Goal: Transaction & Acquisition: Obtain resource

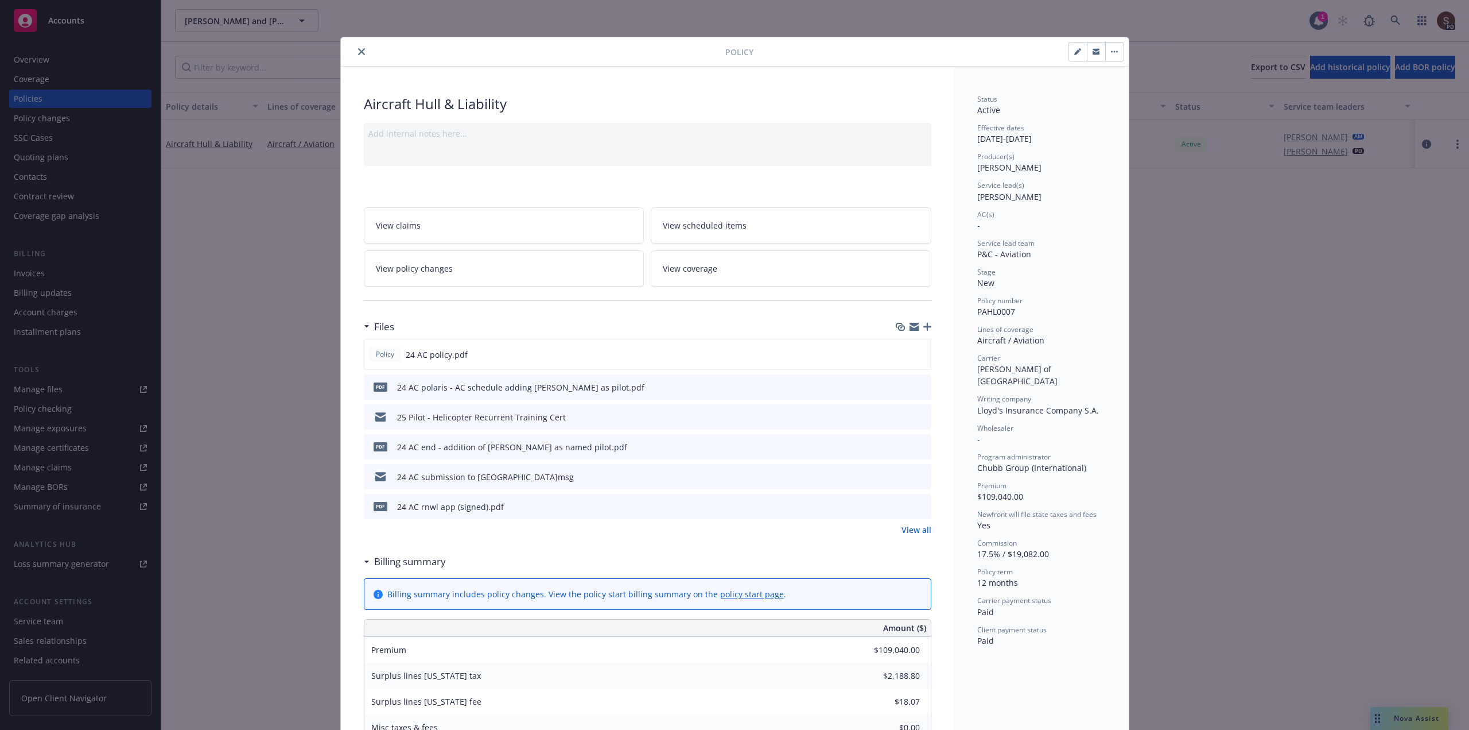
click at [358, 53] on icon "close" at bounding box center [361, 51] width 7 height 7
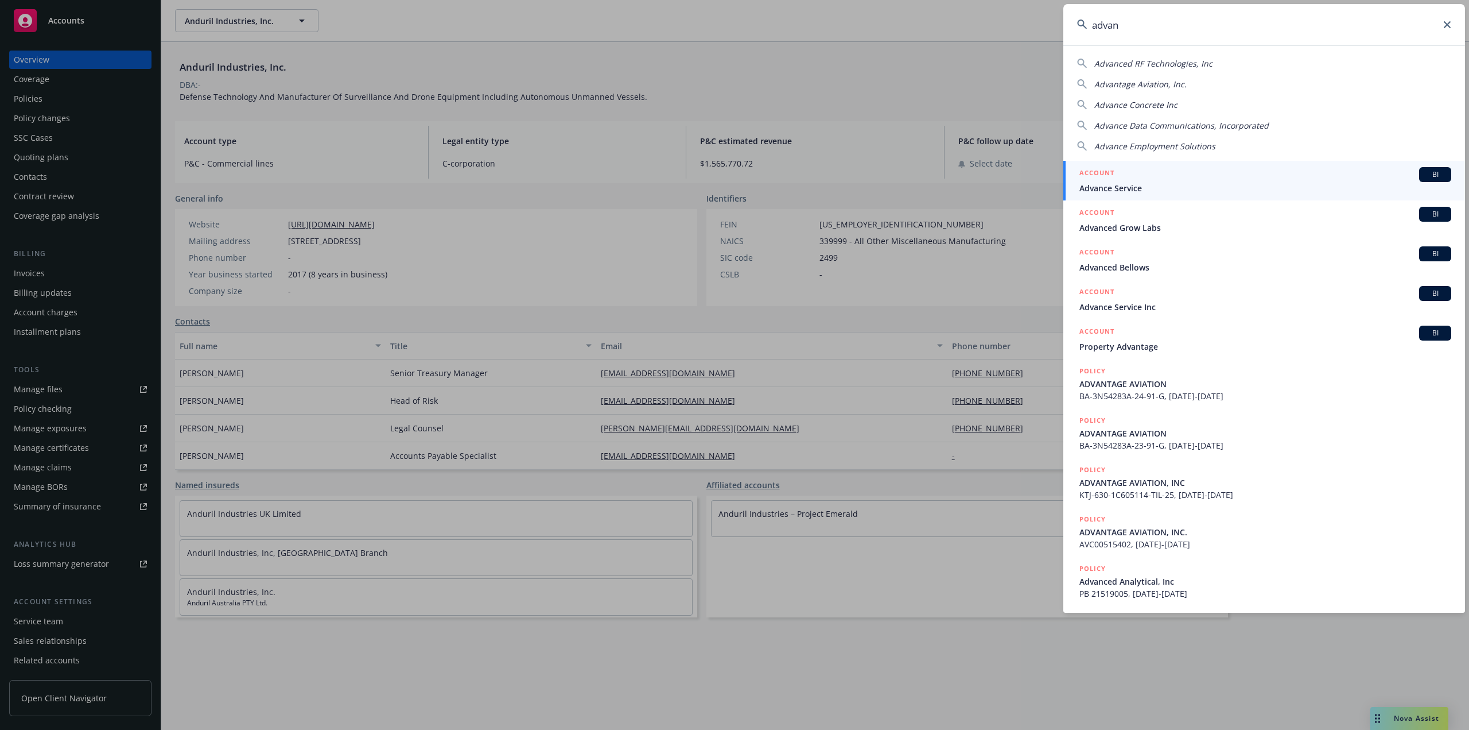
drag, startPoint x: 1137, startPoint y: 20, endPoint x: 984, endPoint y: 36, distance: 153.0
click at [984, 36] on div "advan Advanced RF Technologies, Inc Advantage Aviation, Inc. Advance Concrete I…" at bounding box center [734, 365] width 1469 height 730
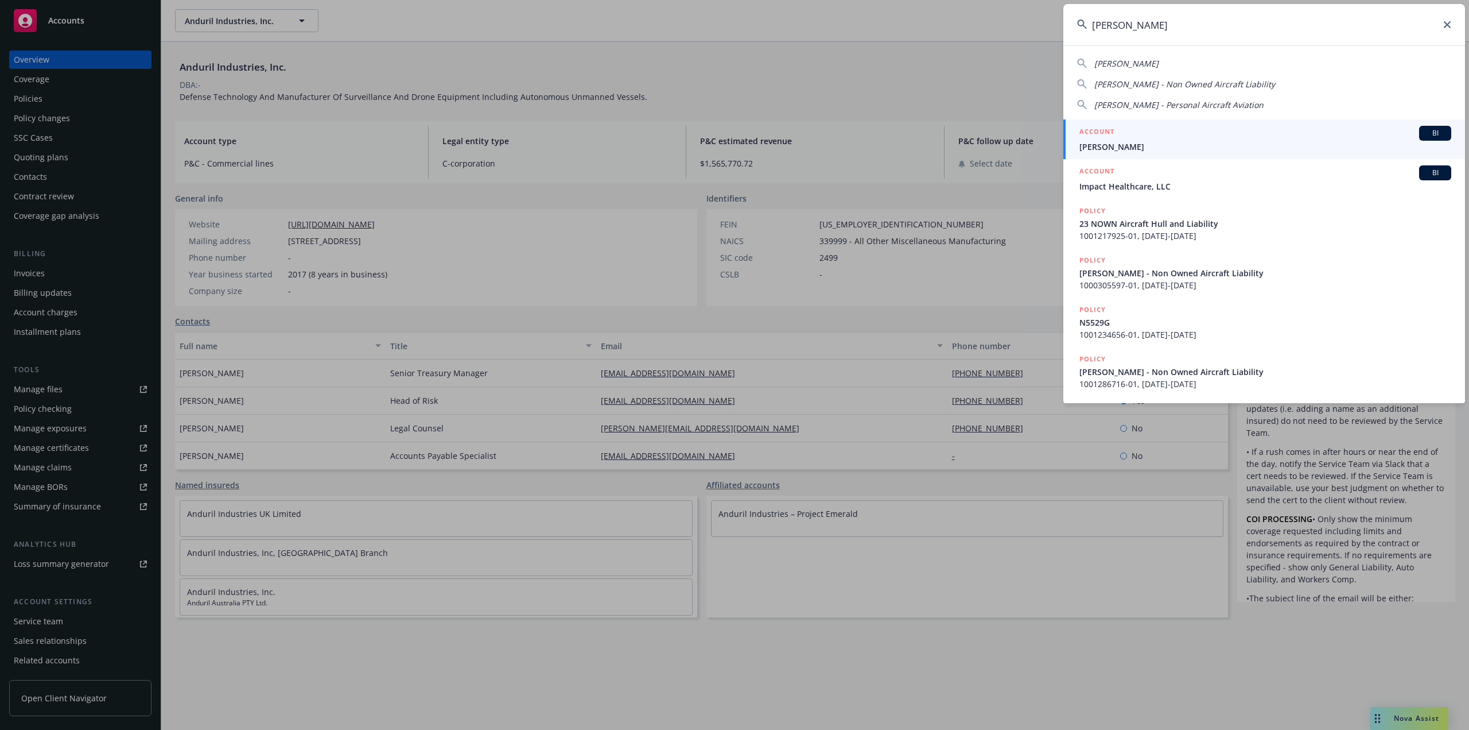
type input "benjamin call"
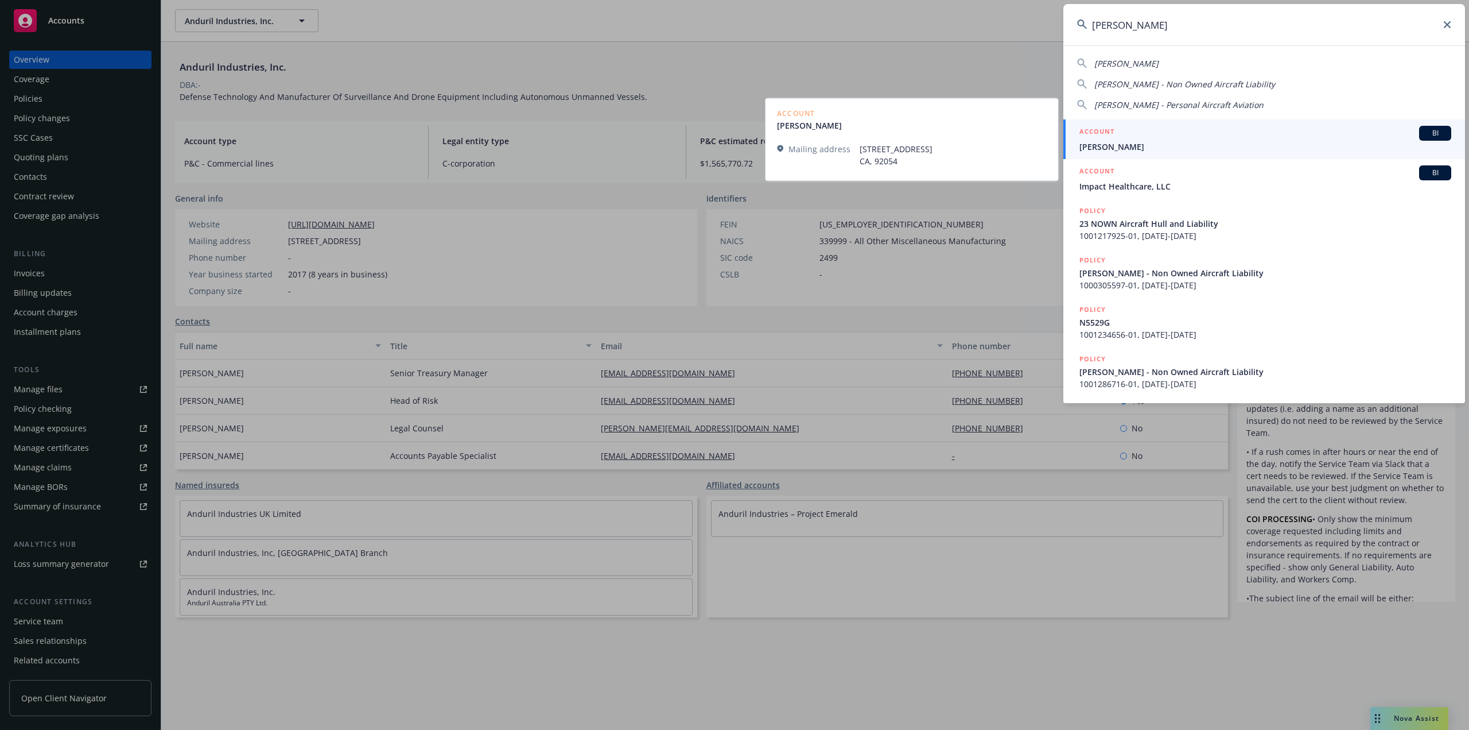
click at [1149, 148] on span "Benjamin Callaway" at bounding box center [1266, 147] width 372 height 12
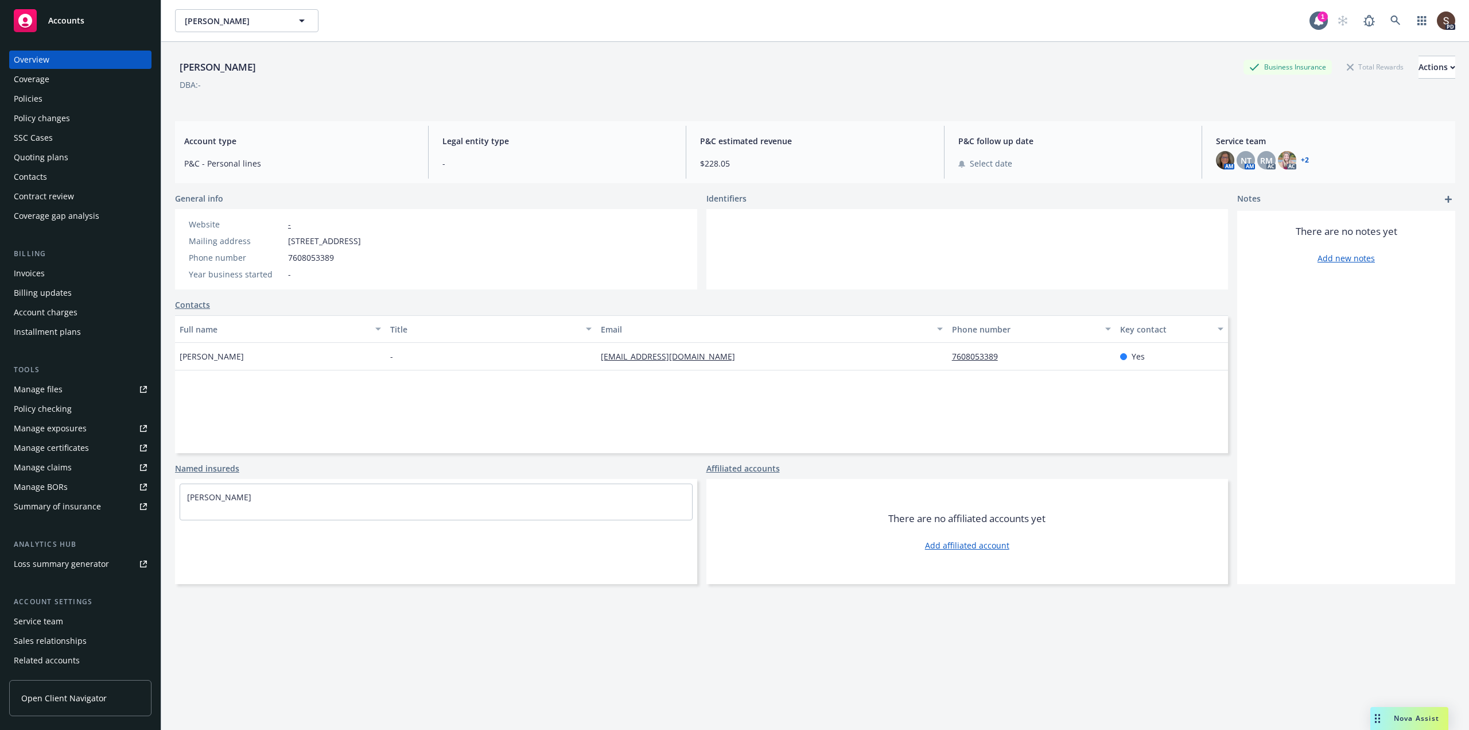
click at [39, 101] on div "Policies" at bounding box center [28, 99] width 29 height 18
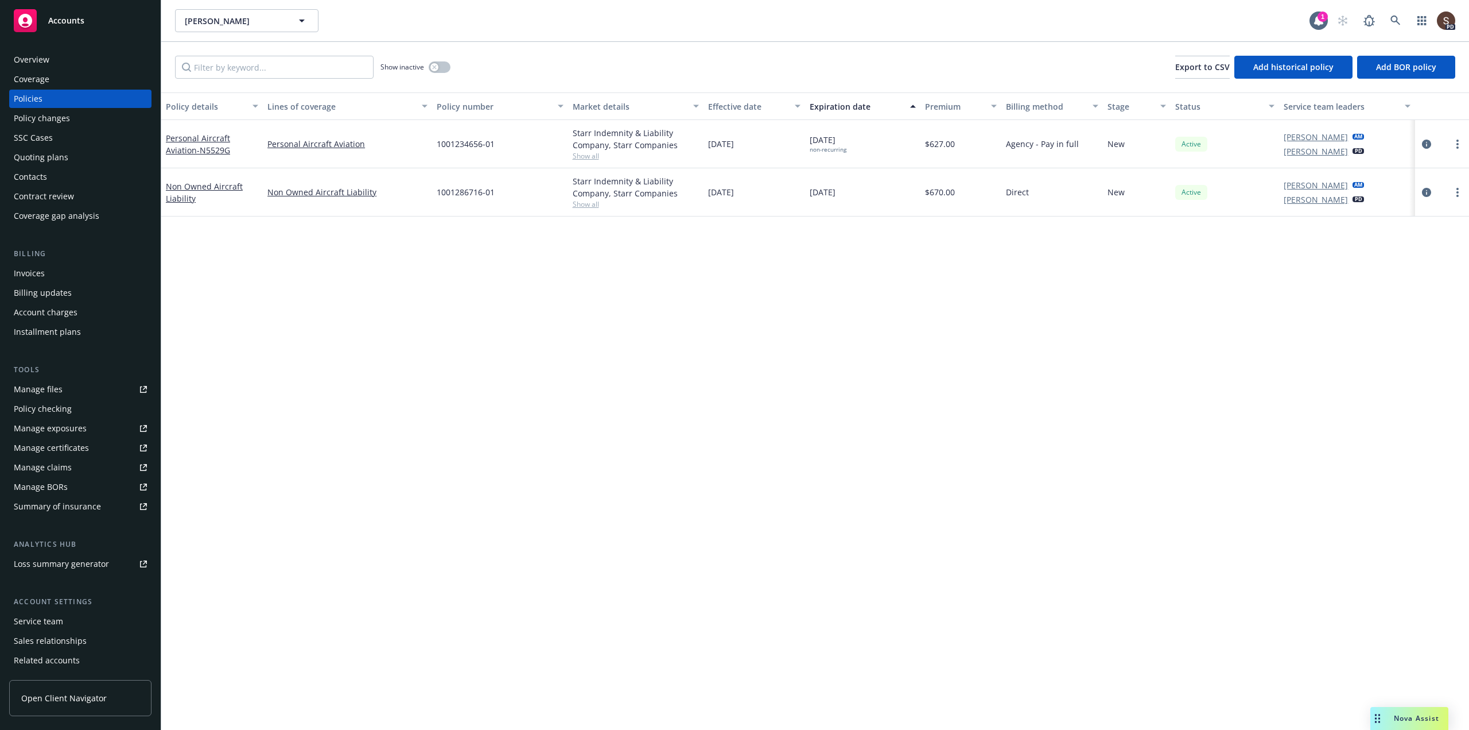
click at [24, 263] on div "Billing Invoices Billing updates Account charges Installment plans" at bounding box center [80, 294] width 142 height 93
click at [28, 278] on div "Invoices" at bounding box center [29, 273] width 31 height 18
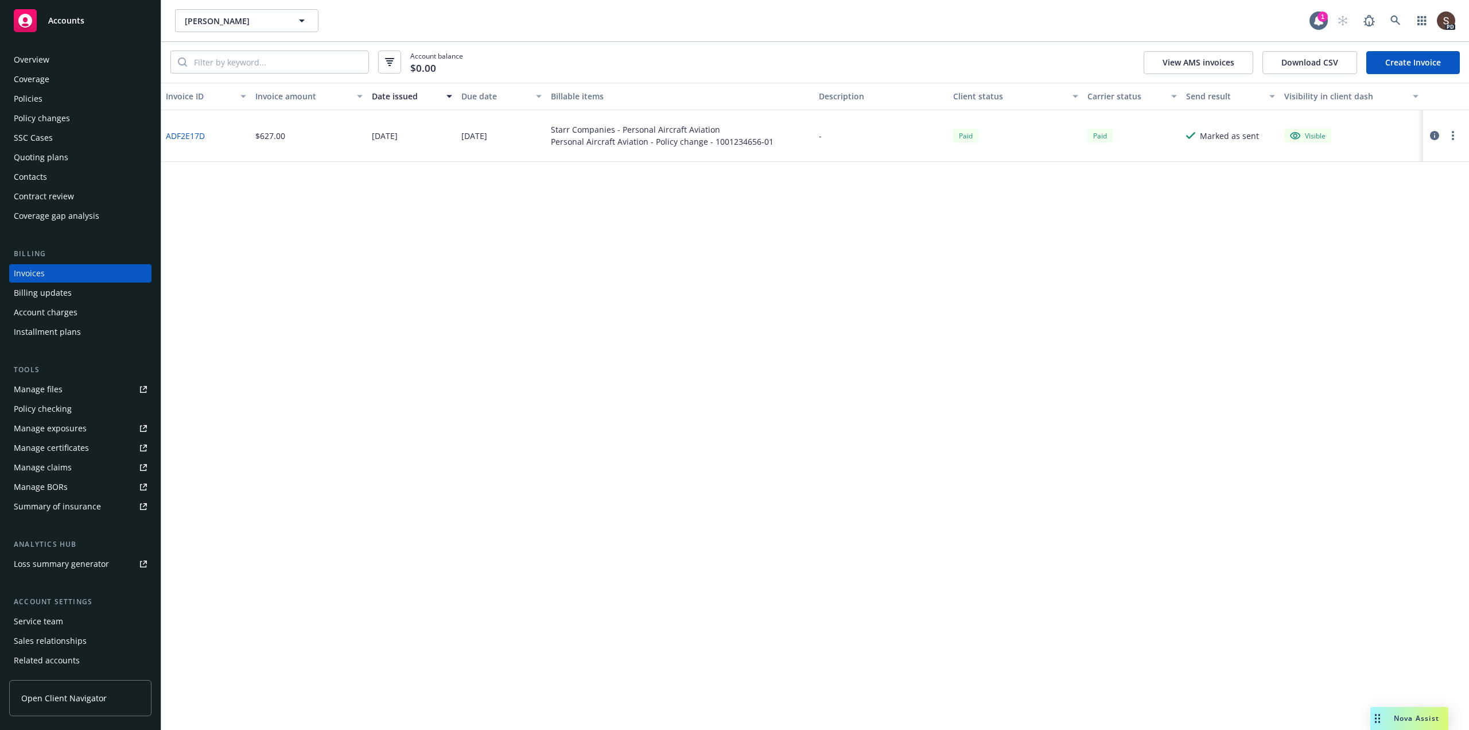
click at [36, 93] on div "Policies" at bounding box center [28, 99] width 29 height 18
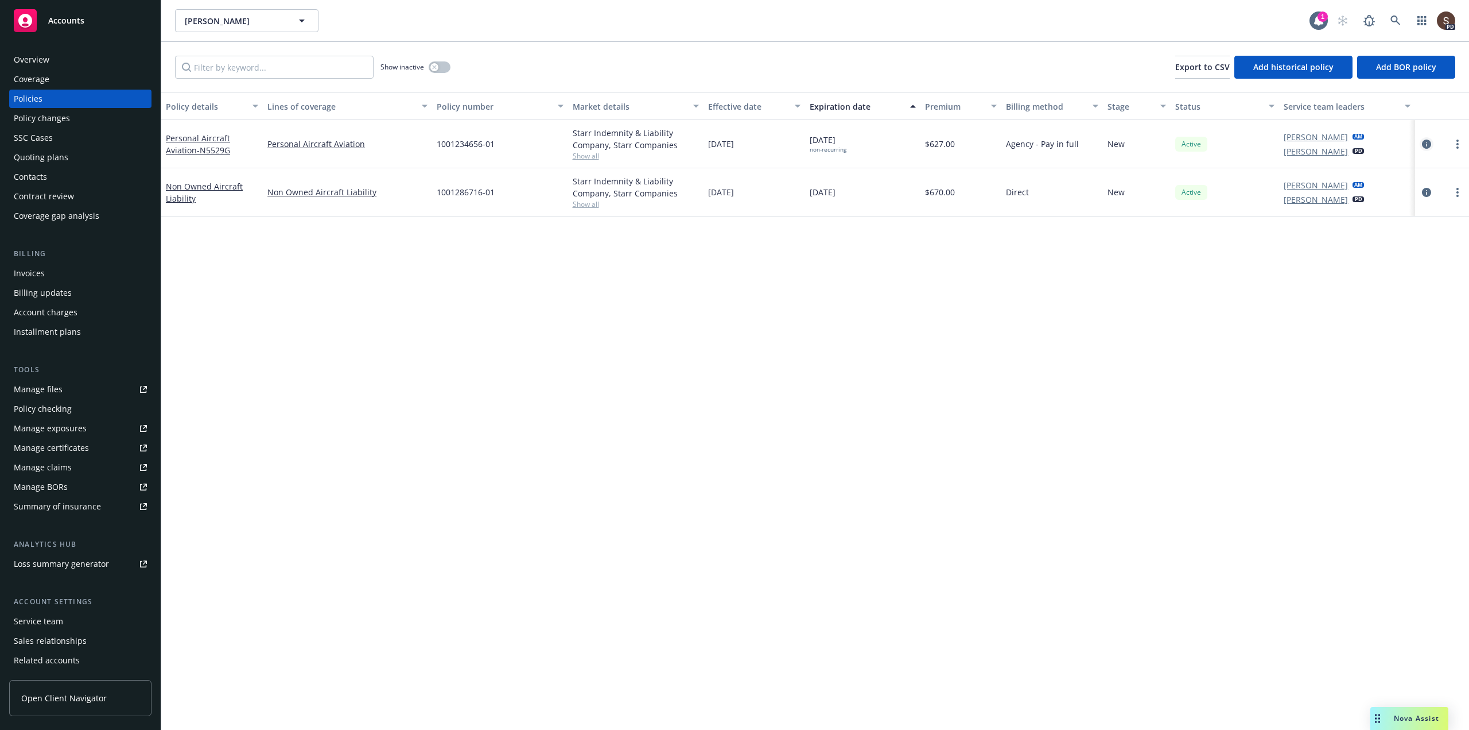
click at [1429, 139] on icon "circleInformation" at bounding box center [1426, 143] width 9 height 9
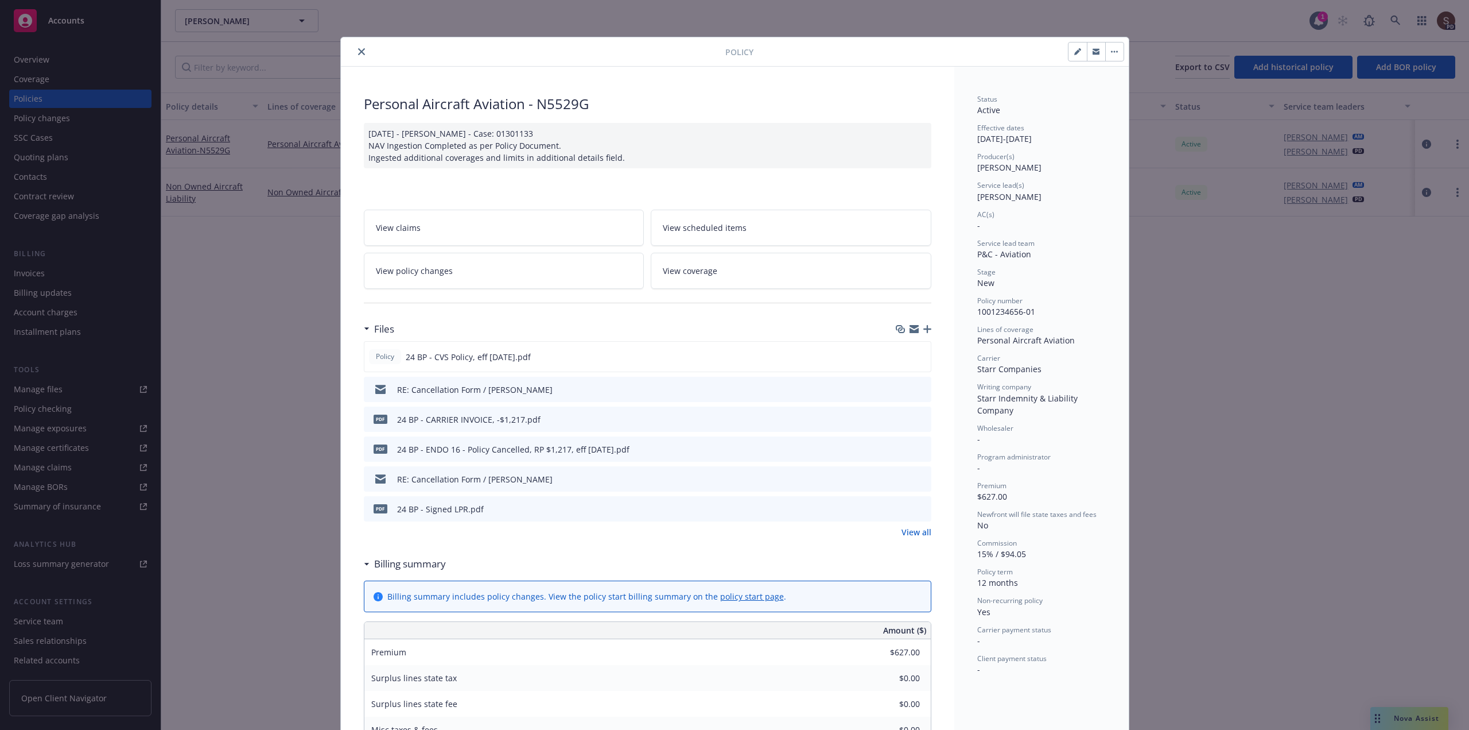
click at [479, 279] on link "View policy changes" at bounding box center [504, 271] width 281 height 36
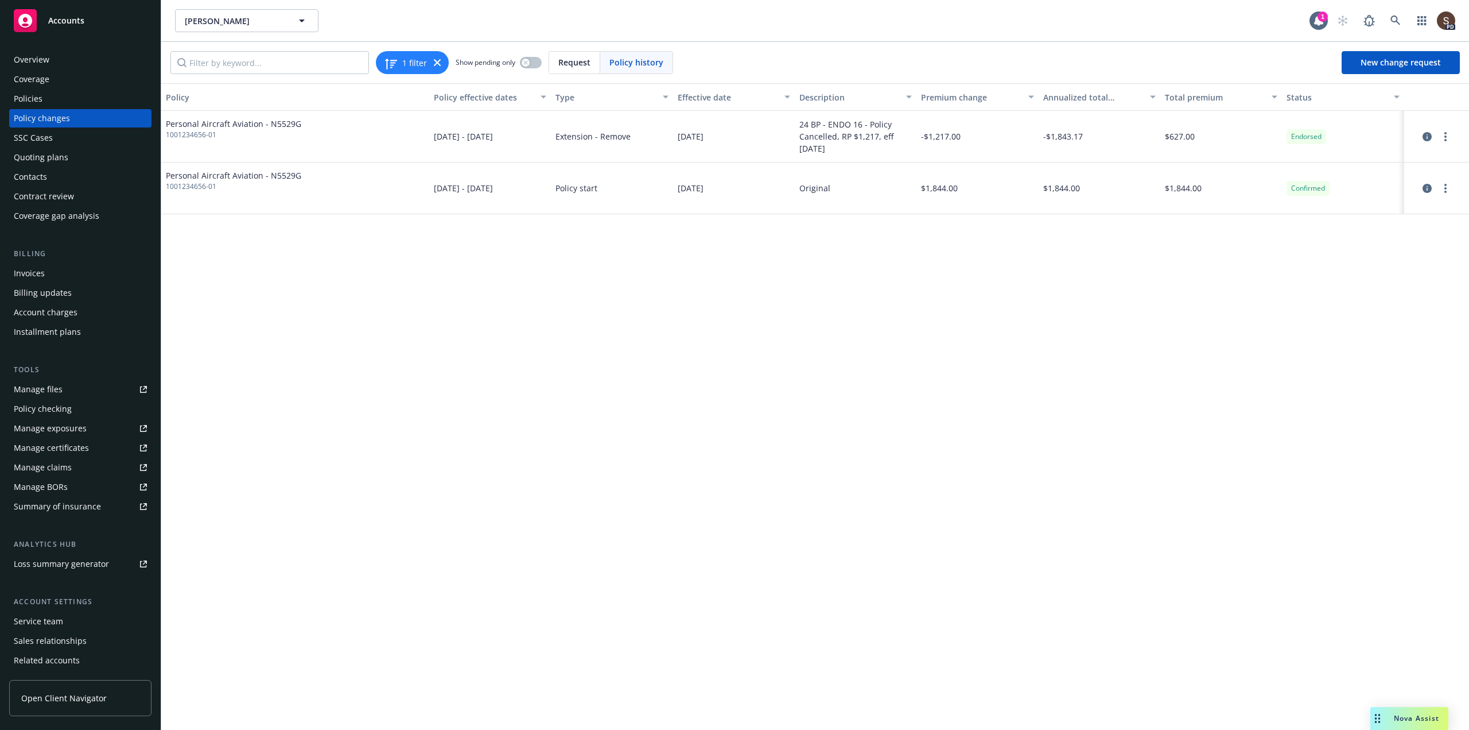
click at [24, 273] on div "Invoices" at bounding box center [29, 273] width 31 height 18
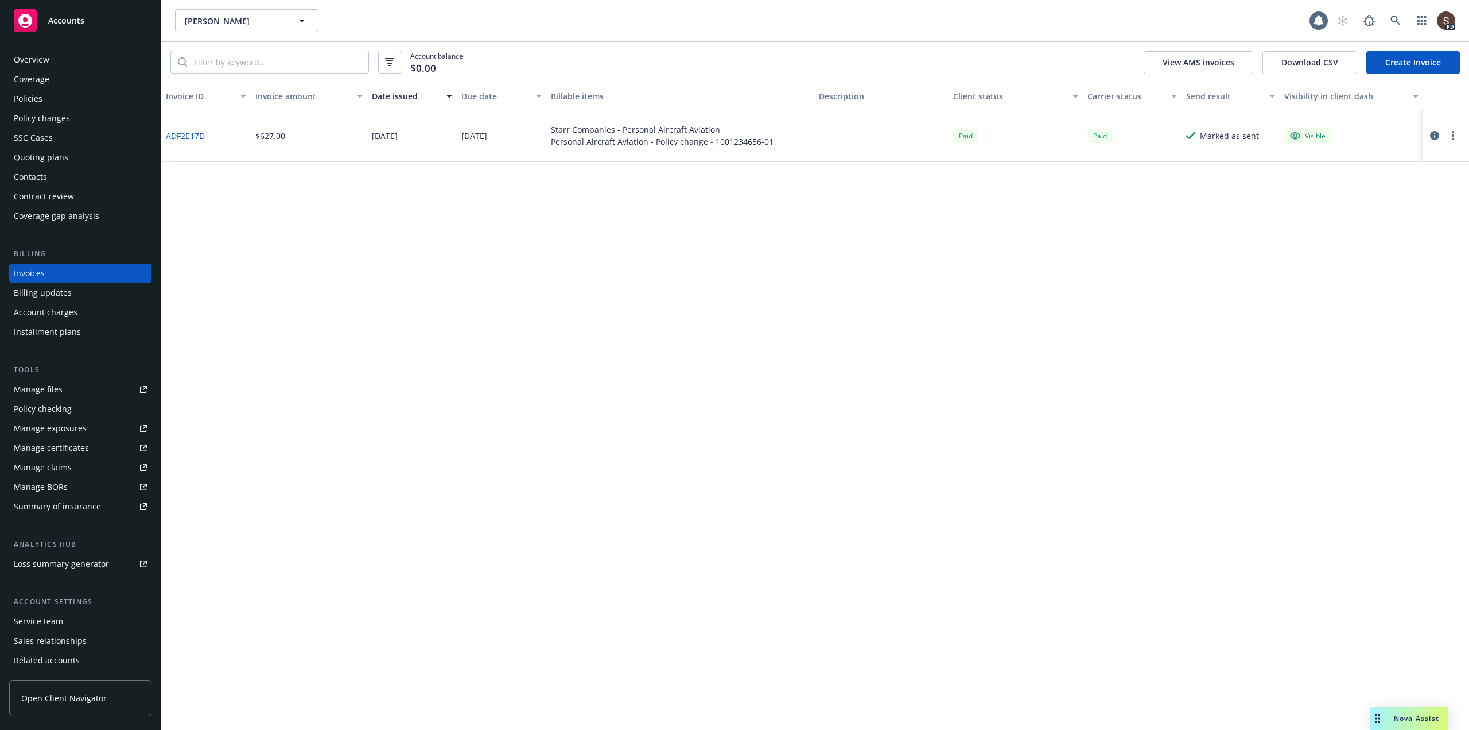
click at [1399, 58] on link "Create Invoice" at bounding box center [1414, 62] width 94 height 23
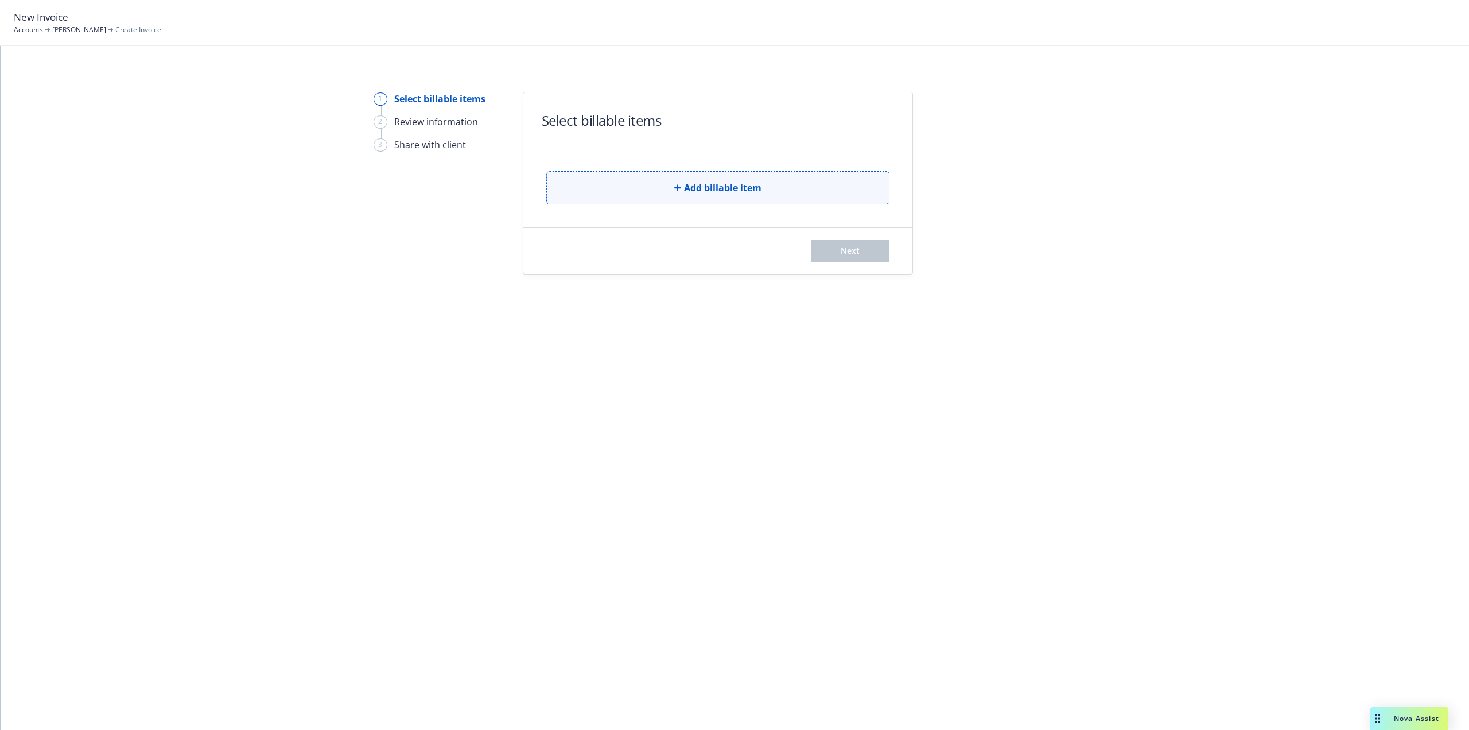
click at [623, 195] on button "Add billable item" at bounding box center [717, 187] width 343 height 33
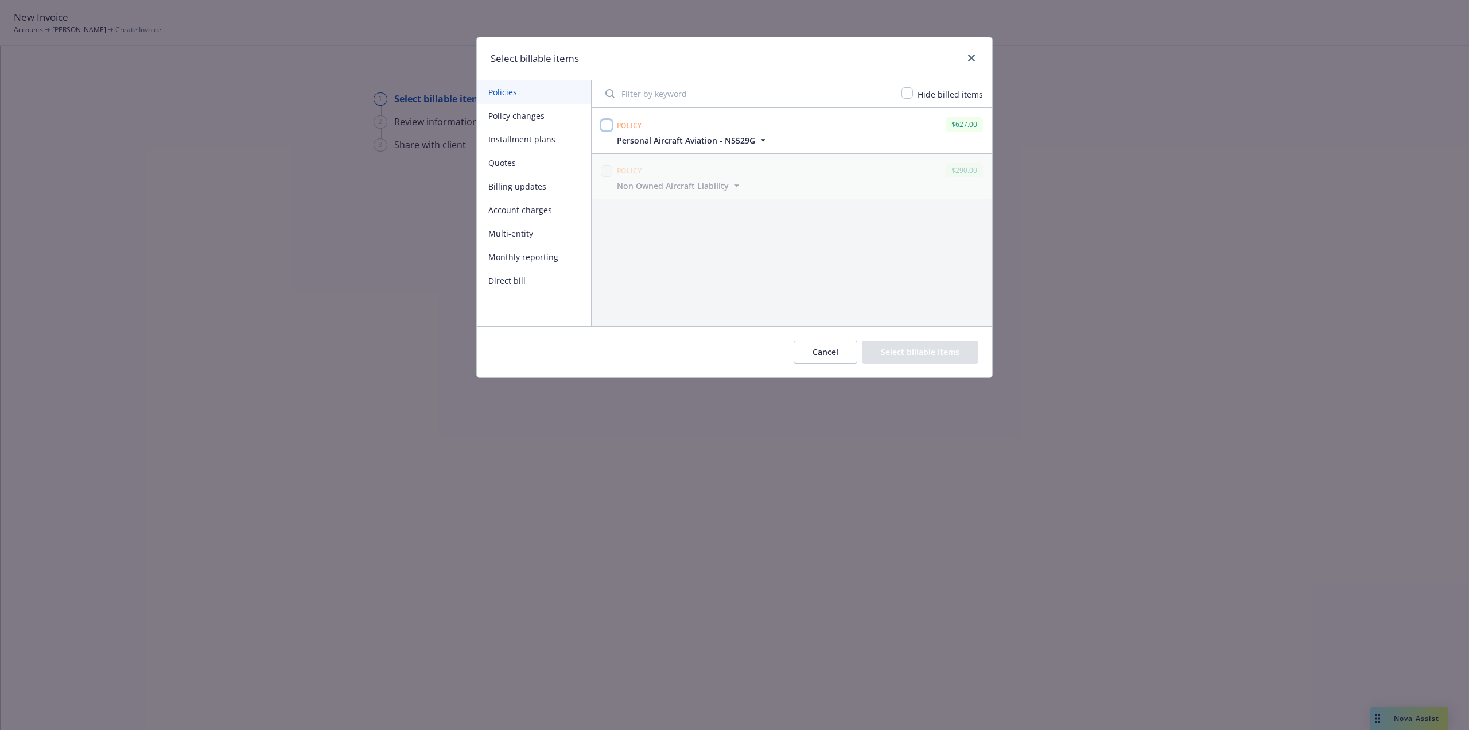
click at [606, 125] on input "checkbox" at bounding box center [606, 124] width 11 height 11
checkbox input "true"
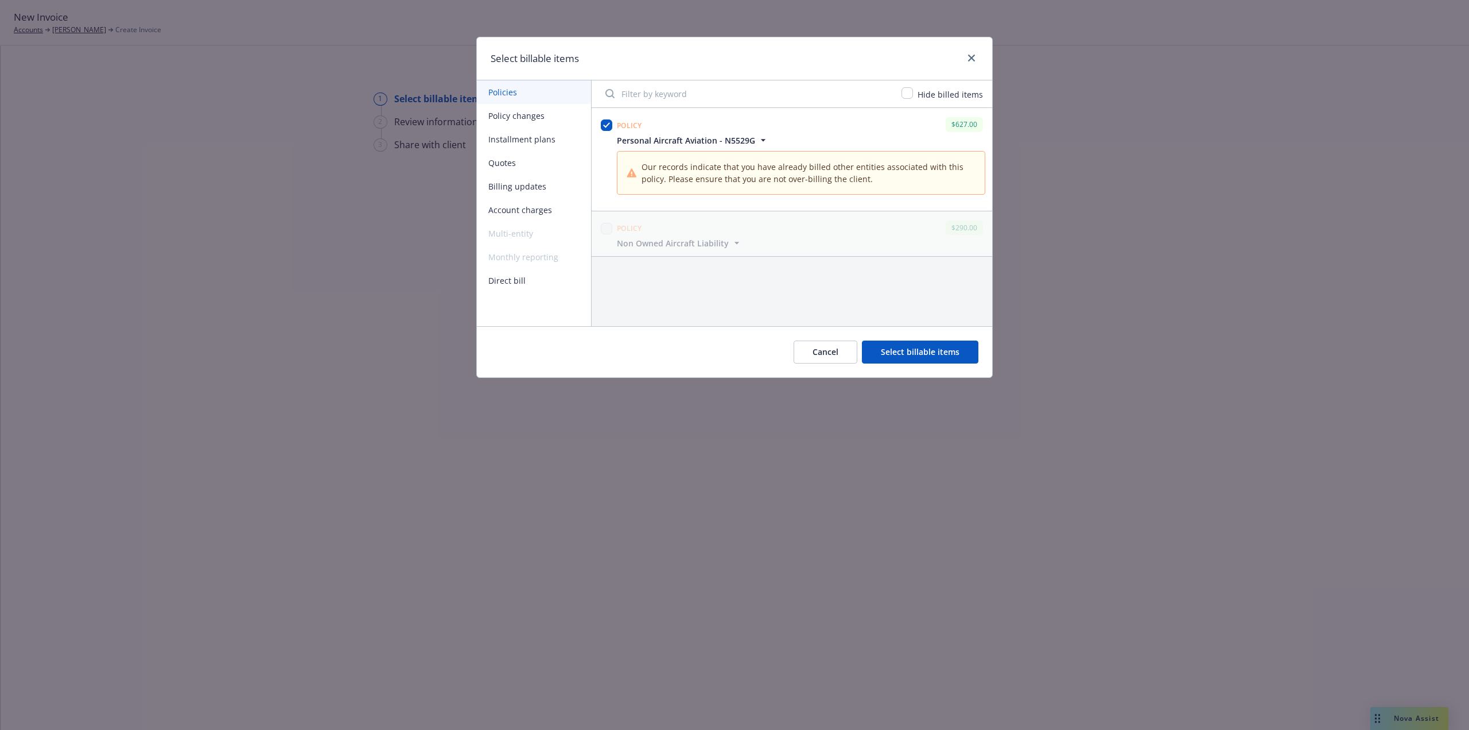
click at [517, 181] on button "Billing updates" at bounding box center [534, 187] width 114 height 24
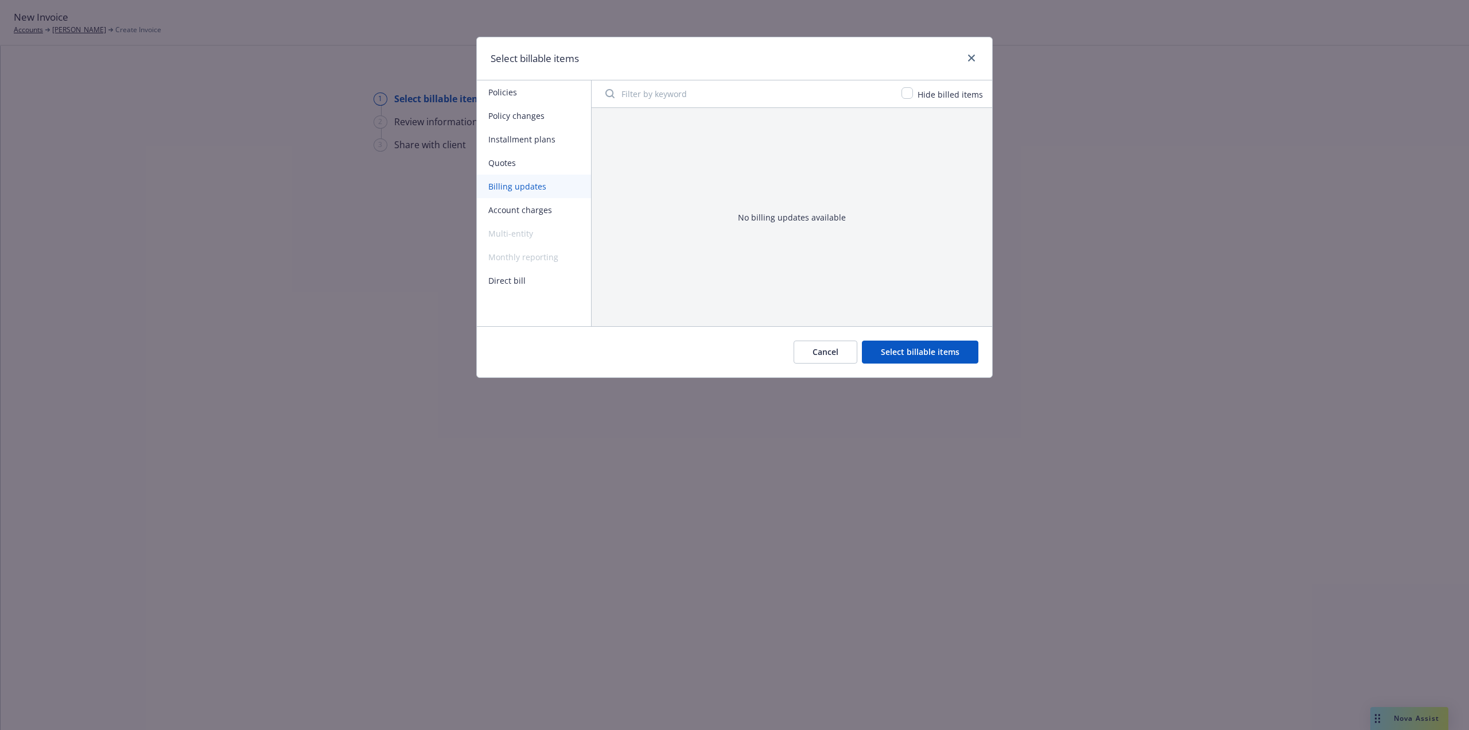
click at [514, 87] on button "Policies" at bounding box center [534, 92] width 114 height 24
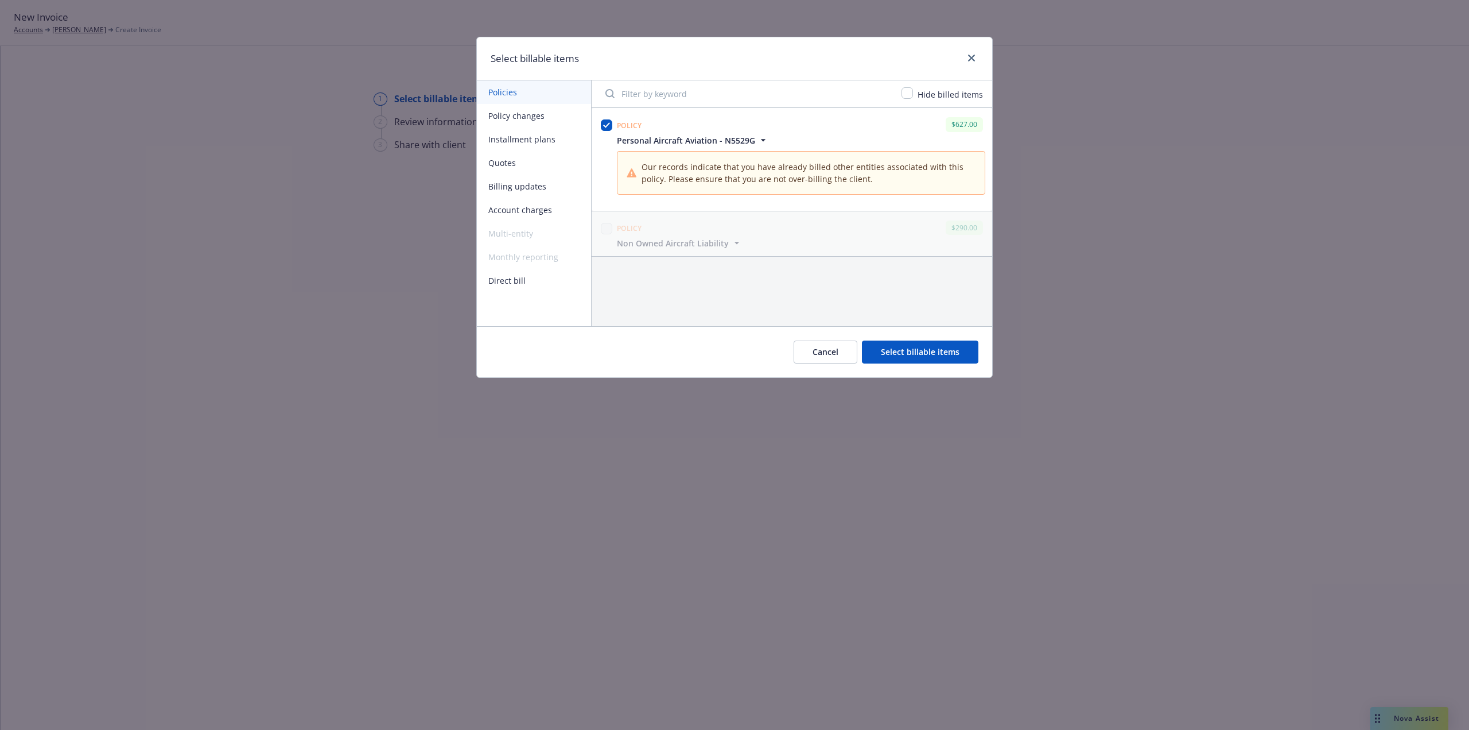
click at [685, 169] on span "Our records indicate that you have already billed other entities associated wit…" at bounding box center [809, 173] width 334 height 24
drag, startPoint x: 921, startPoint y: 355, endPoint x: 914, endPoint y: 494, distance: 139.1
click at [914, 494] on div "Select billable items Policies Policy changes Installment plans Quotes Billing …" at bounding box center [734, 365] width 1469 height 730
click at [972, 57] on icon "close" at bounding box center [971, 58] width 7 height 7
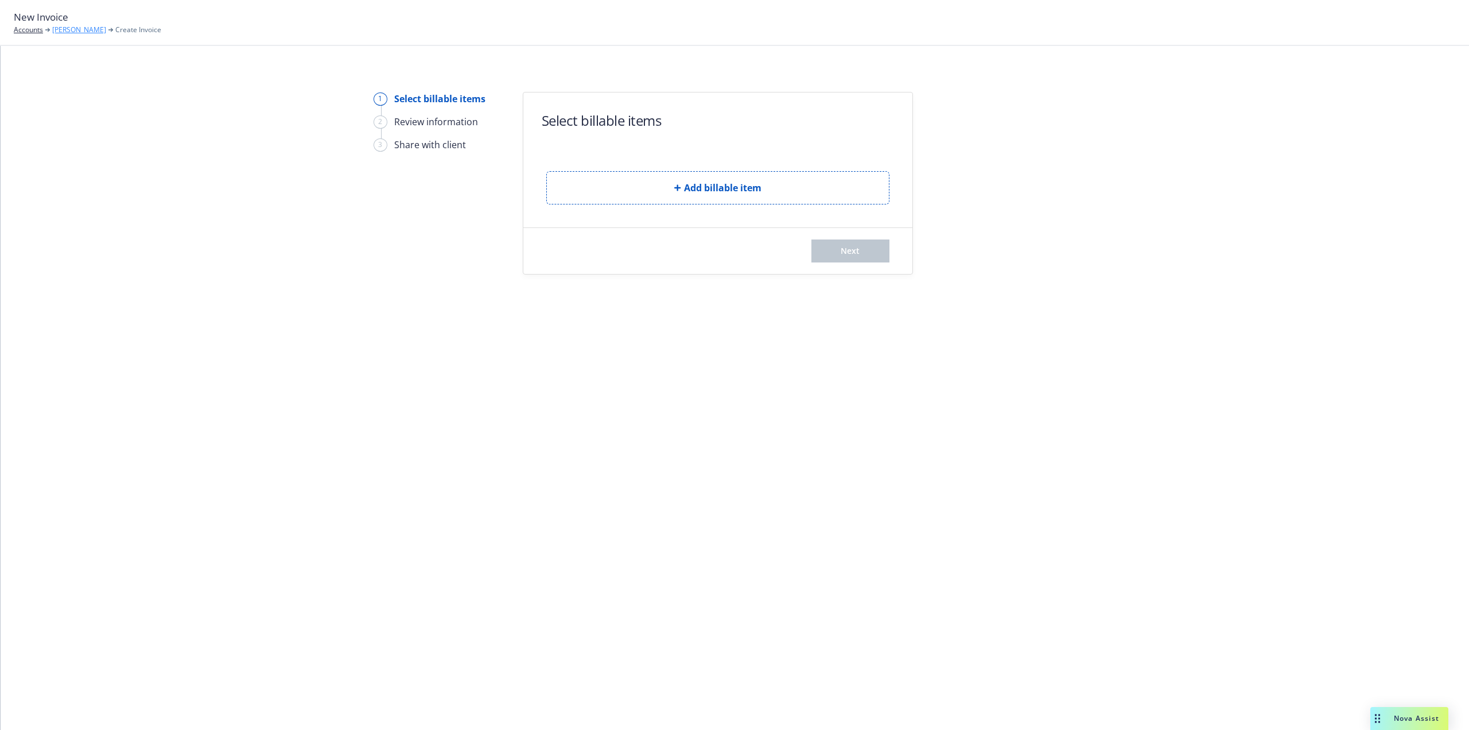
click at [67, 30] on link "[PERSON_NAME]" at bounding box center [79, 30] width 54 height 10
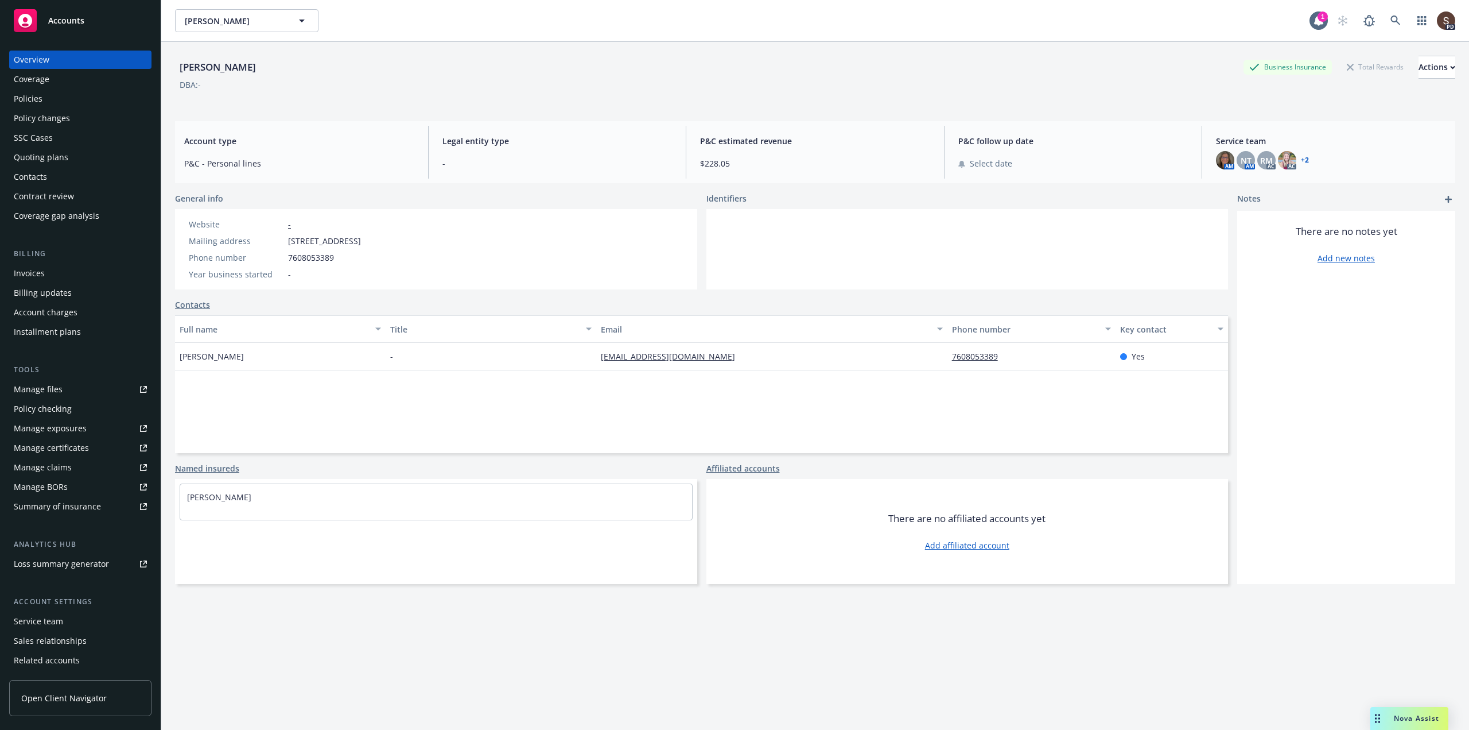
click at [33, 274] on div "Invoices" at bounding box center [29, 273] width 31 height 18
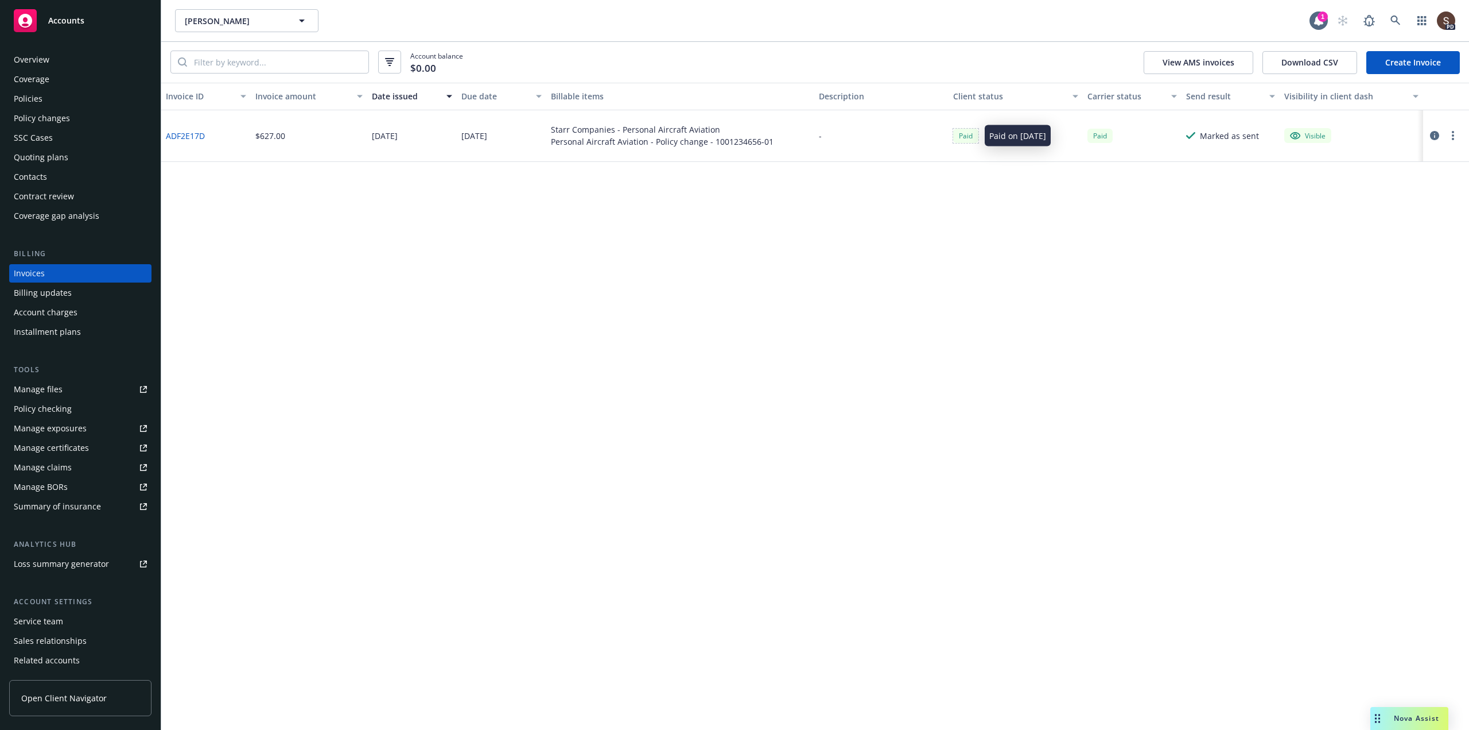
click at [967, 135] on div "Paid" at bounding box center [965, 136] width 25 height 14
click at [1438, 135] on icon "button" at bounding box center [1434, 135] width 9 height 9
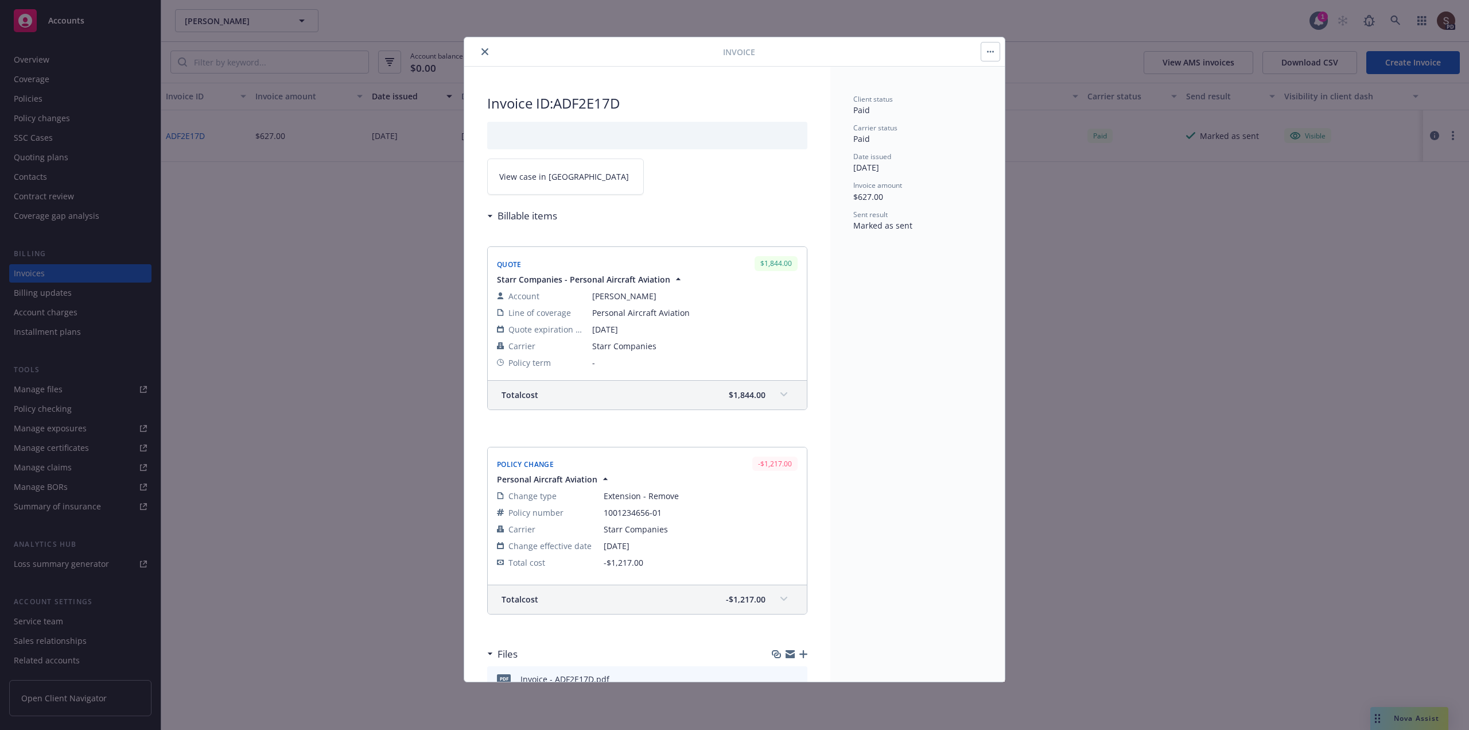
scroll to position [54, 0]
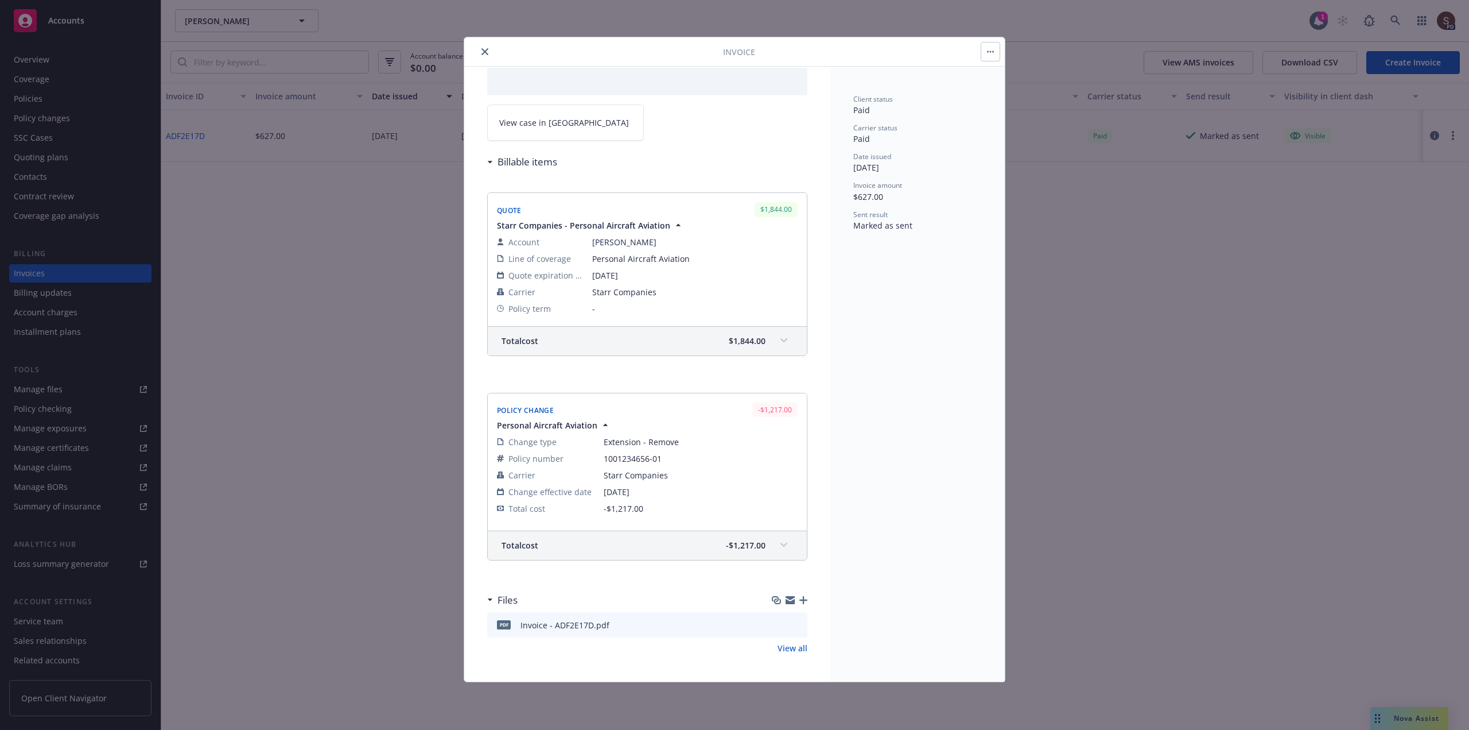
click at [487, 52] on icon "close" at bounding box center [485, 51] width 7 height 7
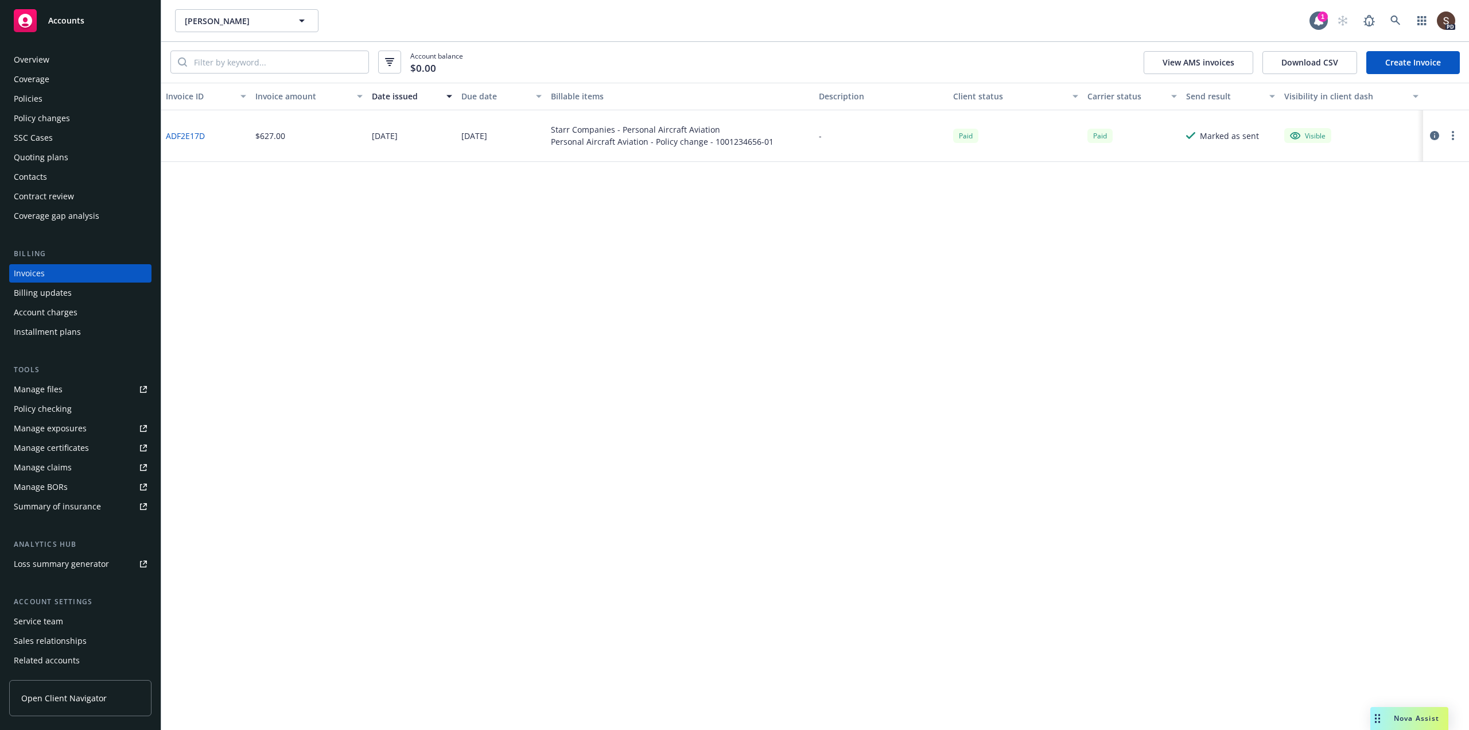
click at [24, 94] on div "Policies" at bounding box center [28, 99] width 29 height 18
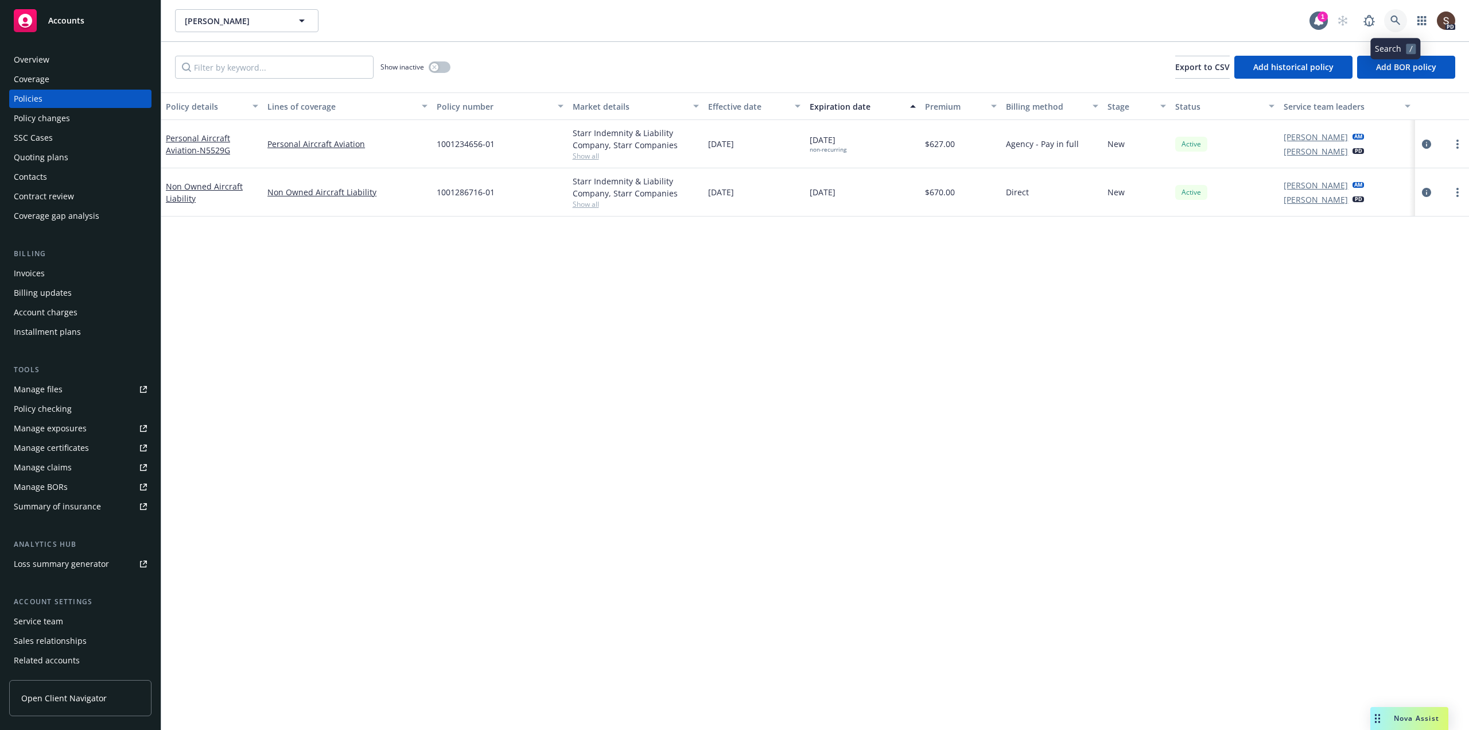
click at [1401, 16] on icon at bounding box center [1396, 20] width 10 height 10
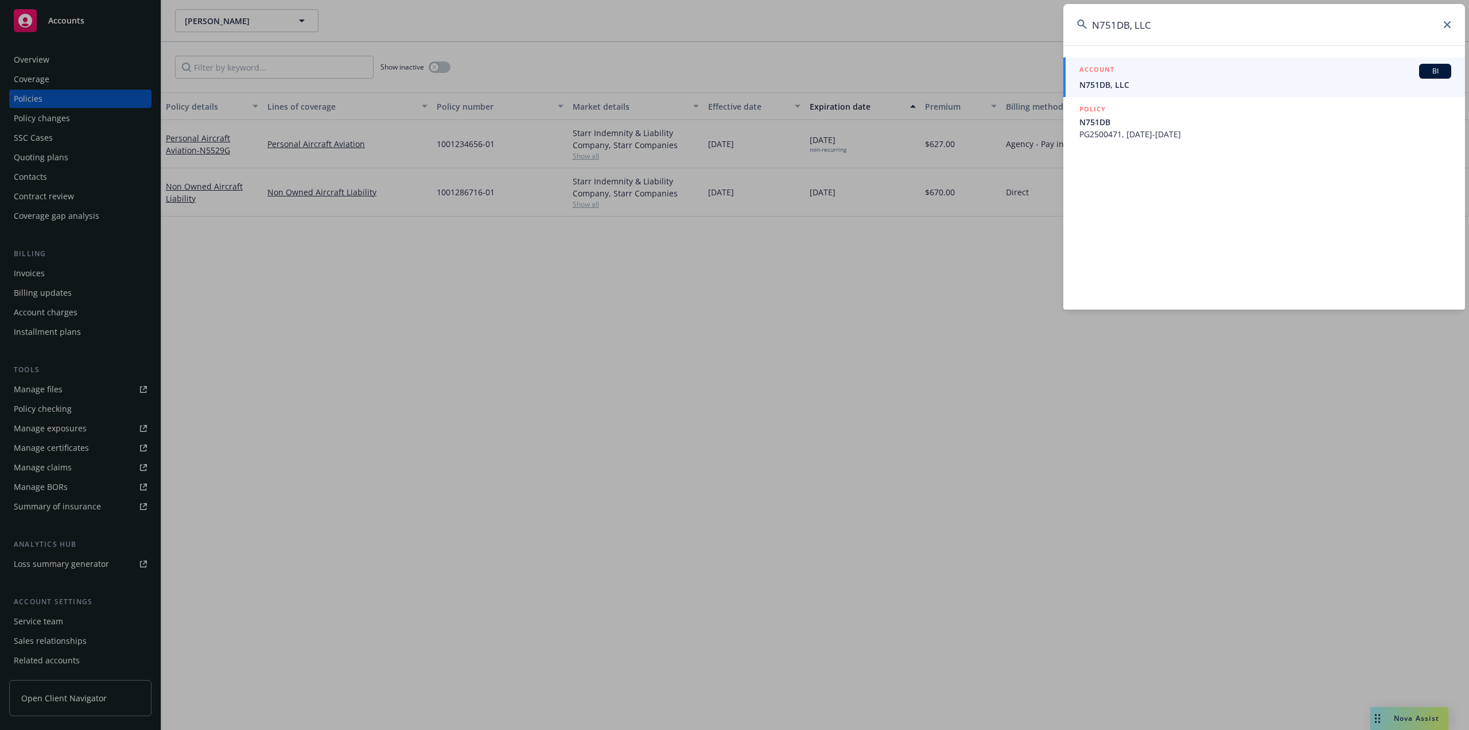
type input "N751DB, LLC"
click at [1177, 84] on span "N751DB, LLC" at bounding box center [1266, 85] width 372 height 12
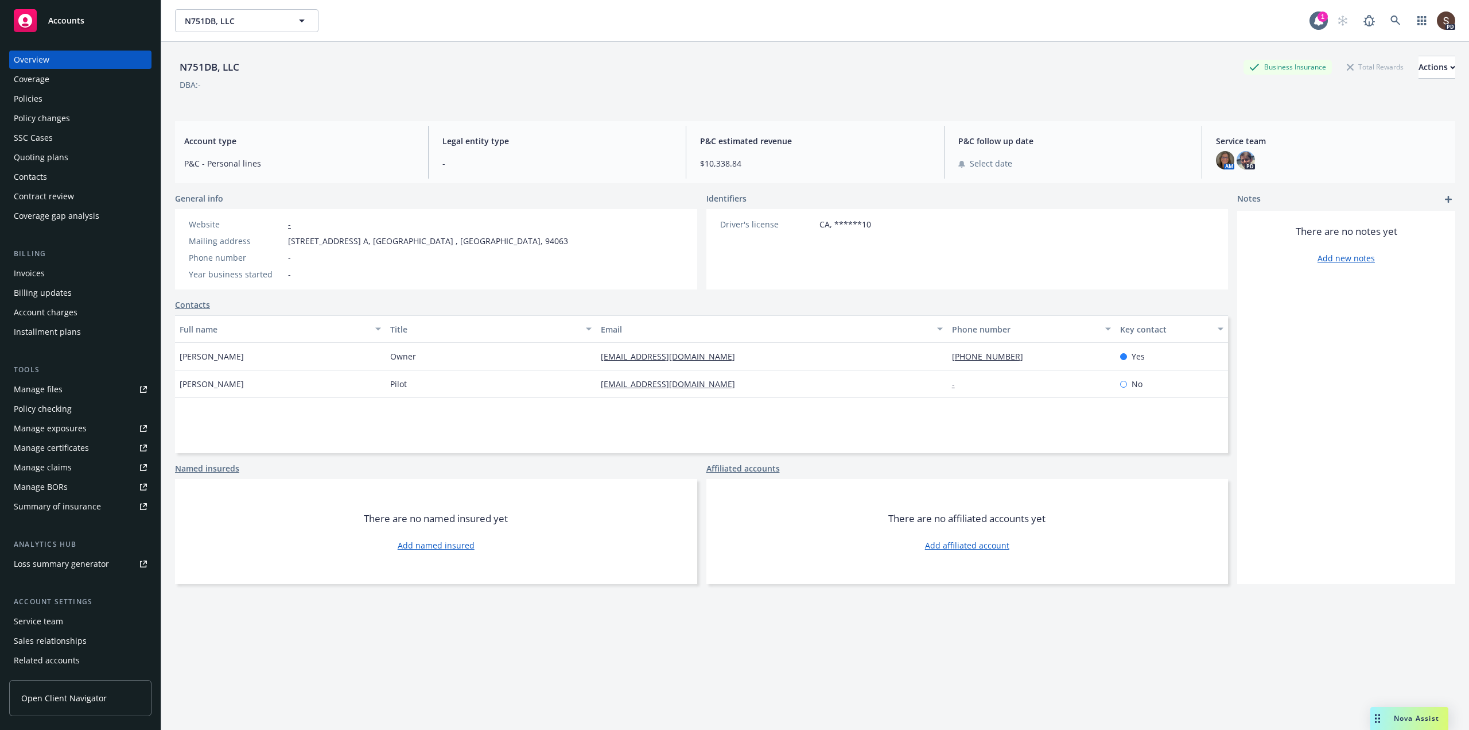
click at [44, 389] on div "Manage files" at bounding box center [38, 389] width 49 height 18
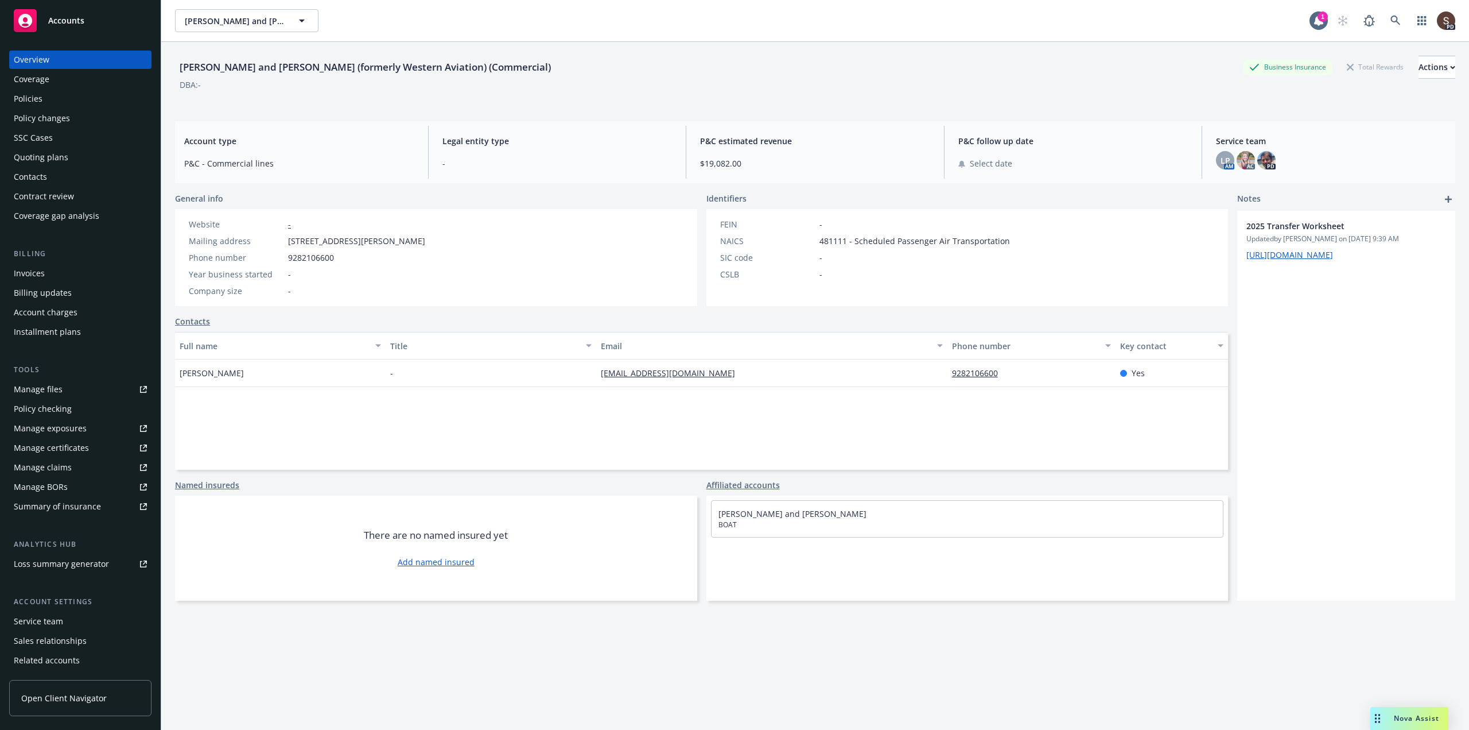
click at [79, 444] on div "Manage certificates" at bounding box center [51, 448] width 75 height 18
click at [39, 385] on div "Manage files" at bounding box center [38, 389] width 49 height 18
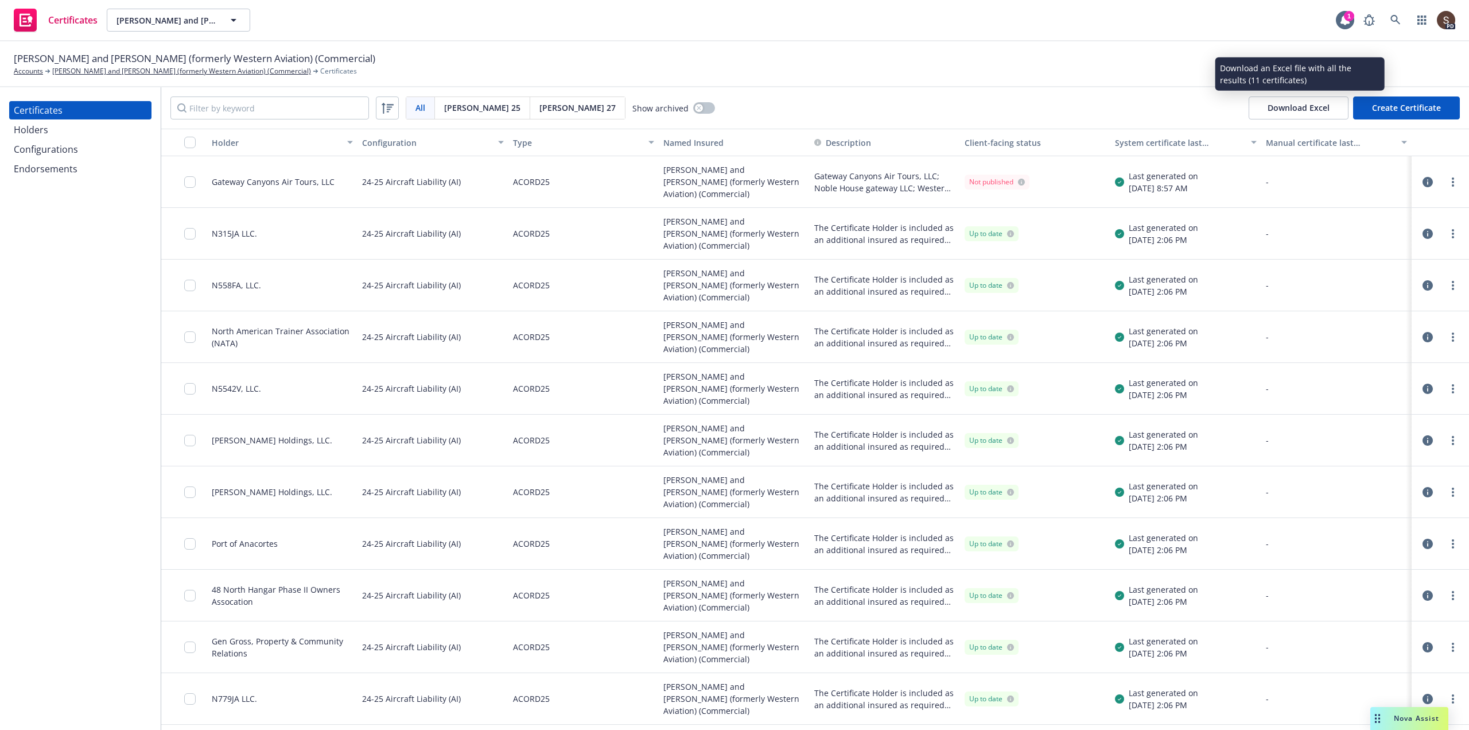
click at [1278, 110] on button "Download Excel" at bounding box center [1299, 107] width 100 height 23
click at [199, 71] on link "[PERSON_NAME] and [PERSON_NAME] (formerly Western Aviation) (Commercial)" at bounding box center [181, 71] width 259 height 10
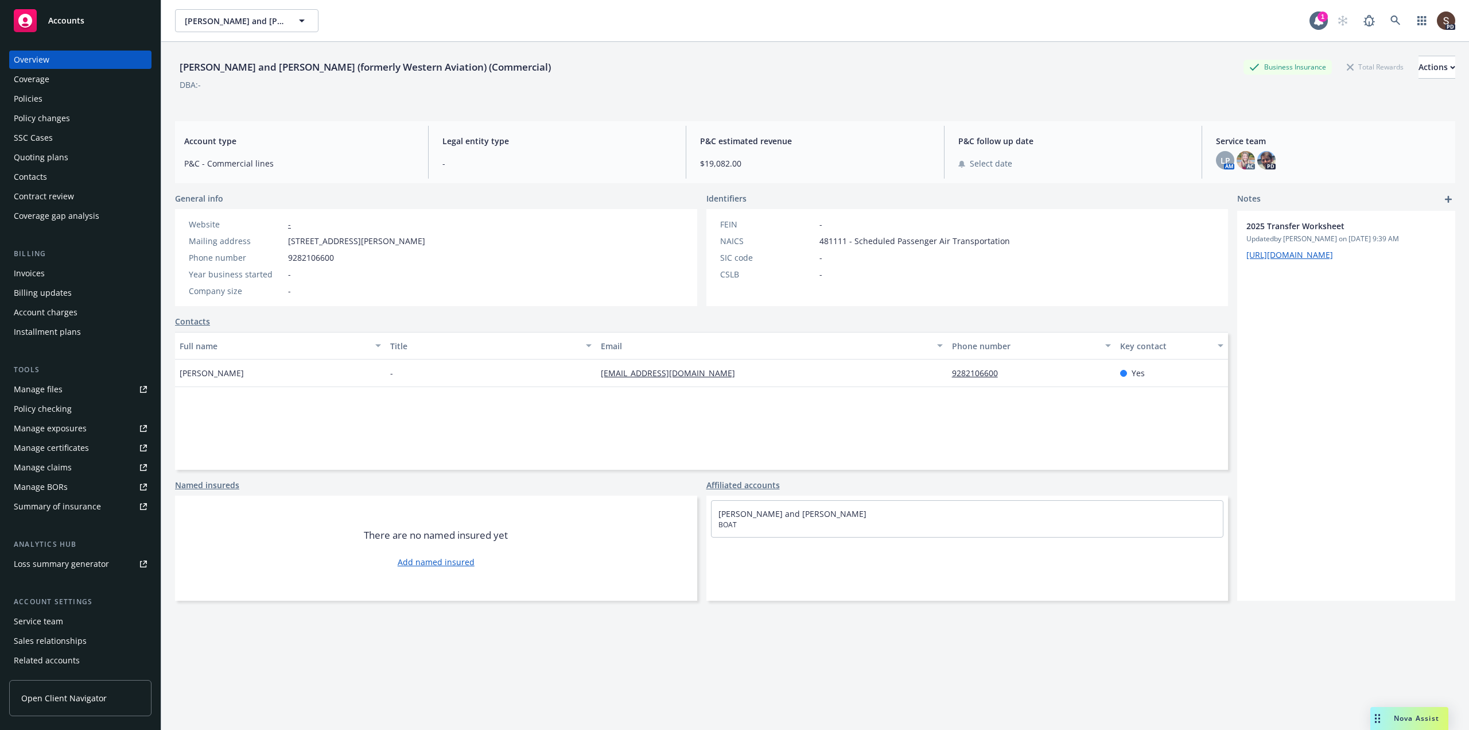
click at [59, 445] on div "Manage certificates" at bounding box center [51, 448] width 75 height 18
click at [1391, 18] on icon at bounding box center [1396, 20] width 10 height 10
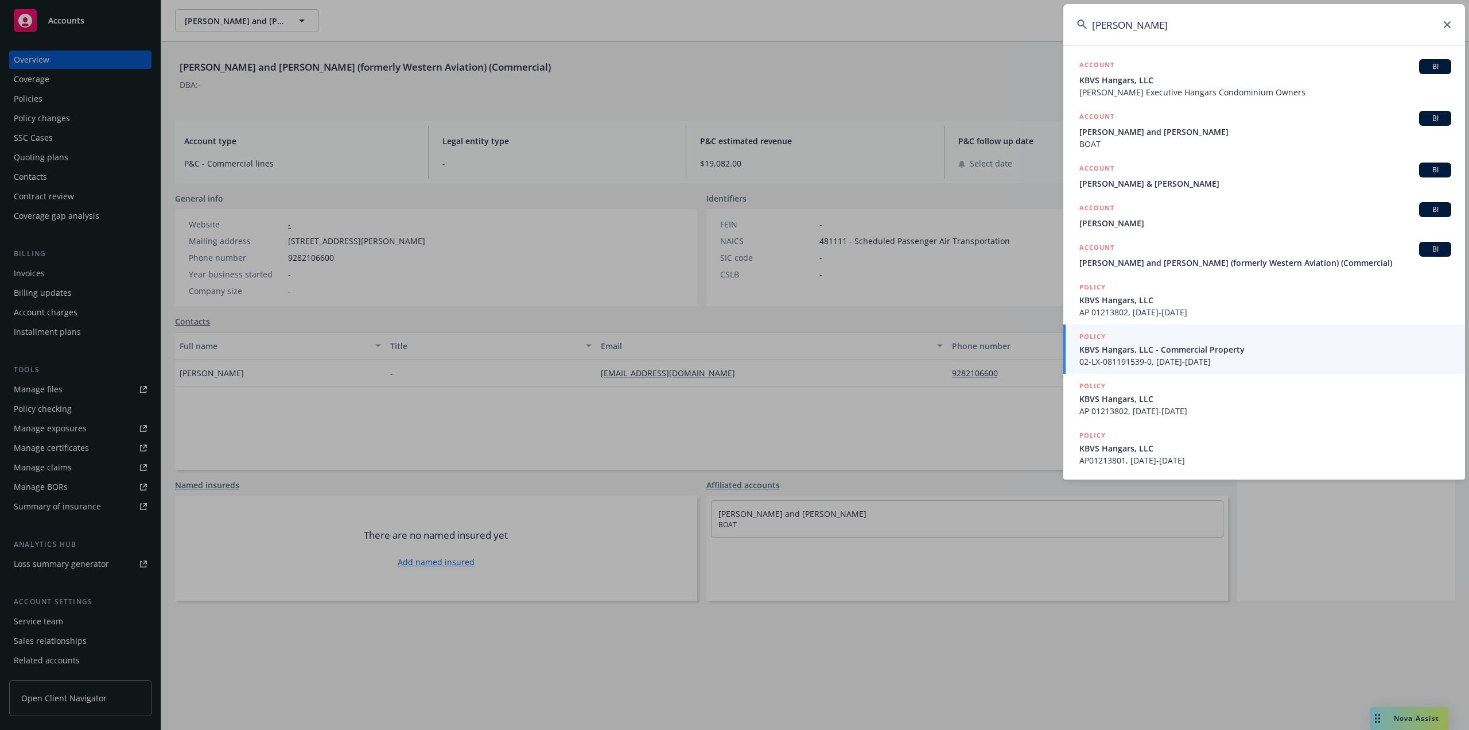
type input "[PERSON_NAME]"
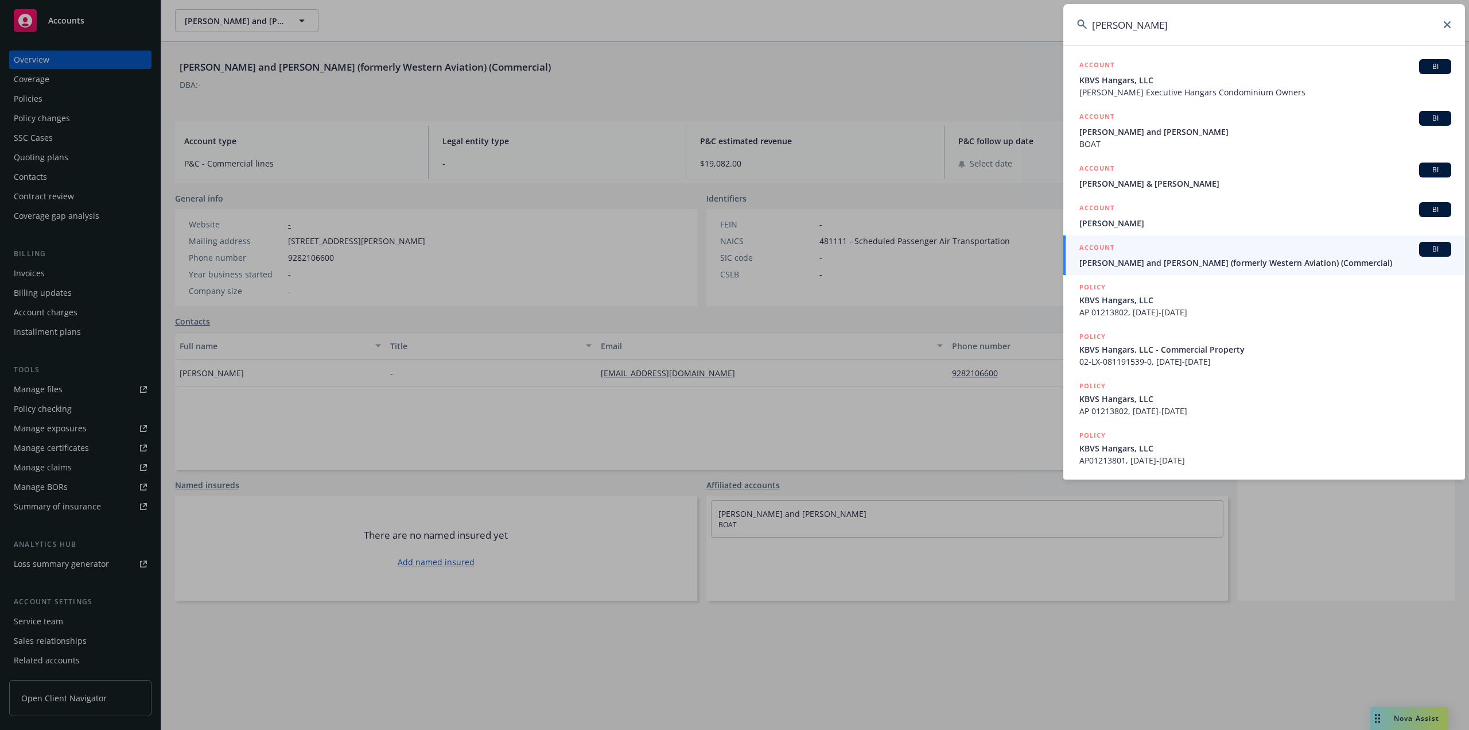
click at [1445, 25] on icon at bounding box center [1447, 24] width 7 height 7
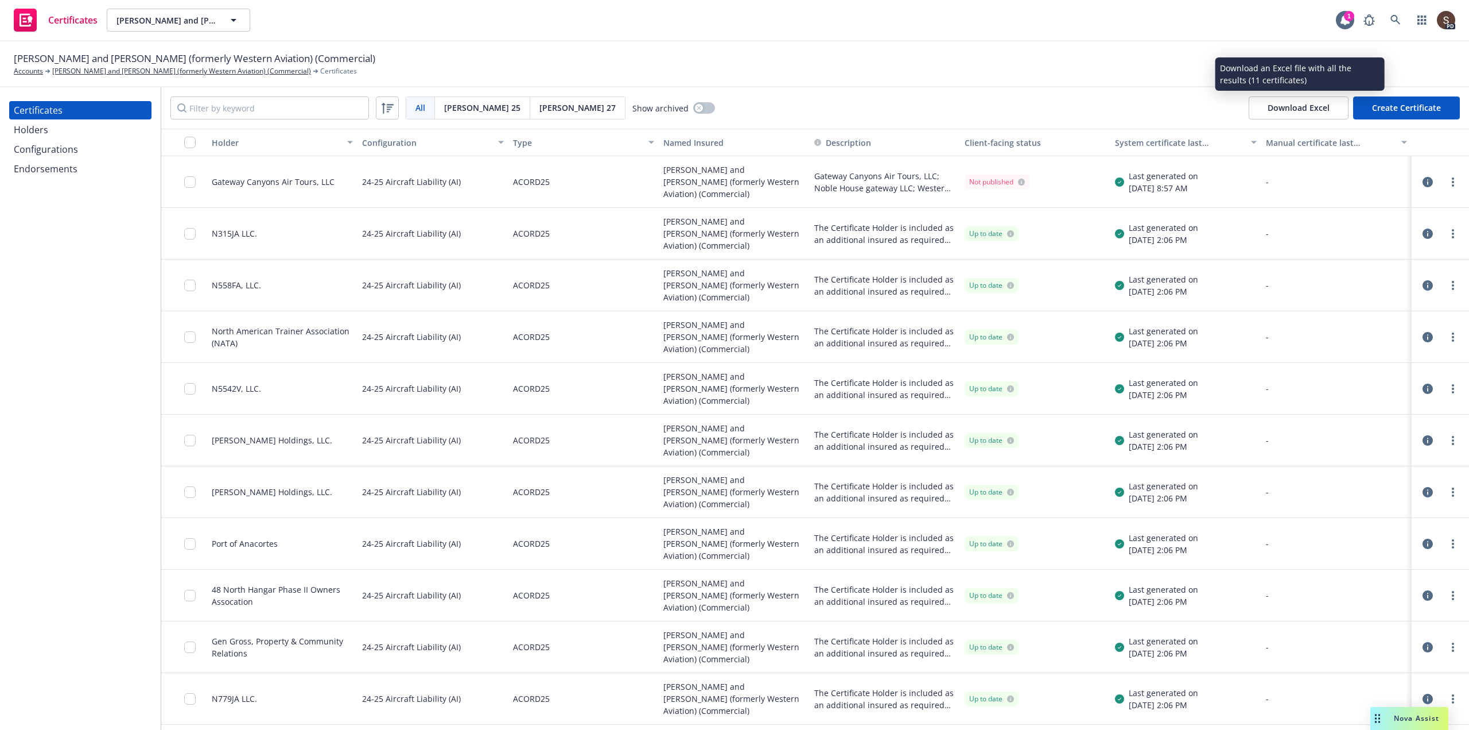
click at [1305, 105] on button "Download Excel" at bounding box center [1299, 107] width 100 height 23
